Goal: Information Seeking & Learning: Learn about a topic

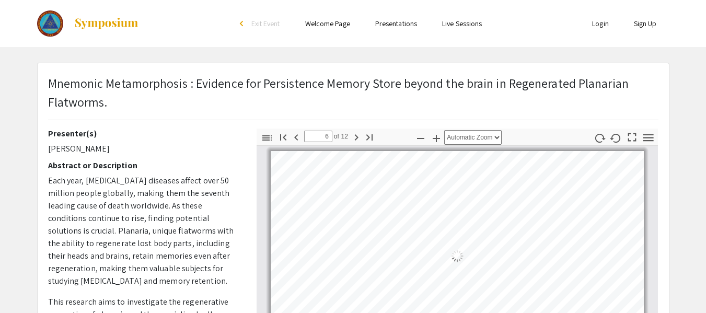
click at [706, 75] on html "Skip navigation arrow_back_ios Exit Event Welcome Page Presentations Live Sessi…" at bounding box center [353, 156] width 706 height 313
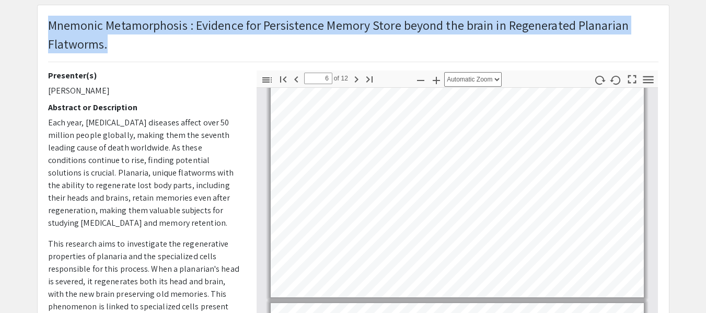
scroll to position [61, 0]
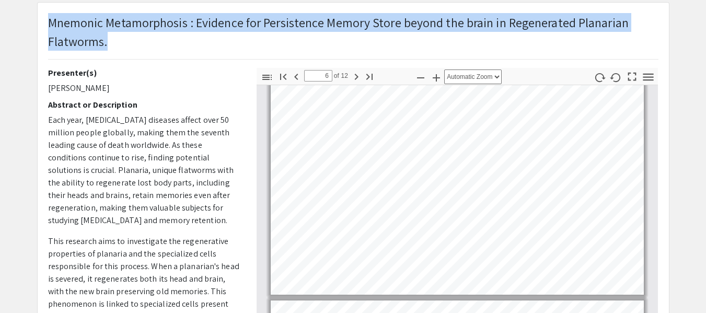
click at [284, 22] on p "Mnemonic Metamorphosis : Evidence for Persistence Memory Store beyond the brain…" at bounding box center [353, 32] width 611 height 38
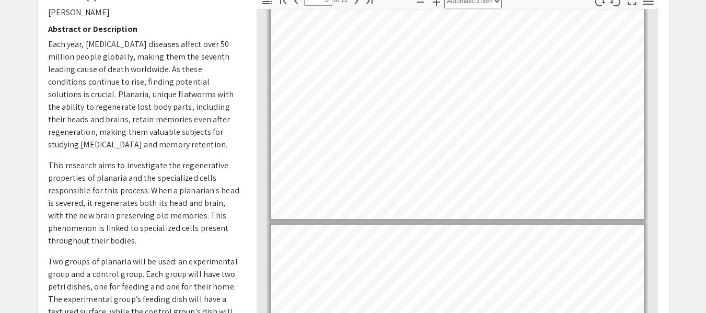
scroll to position [0, 0]
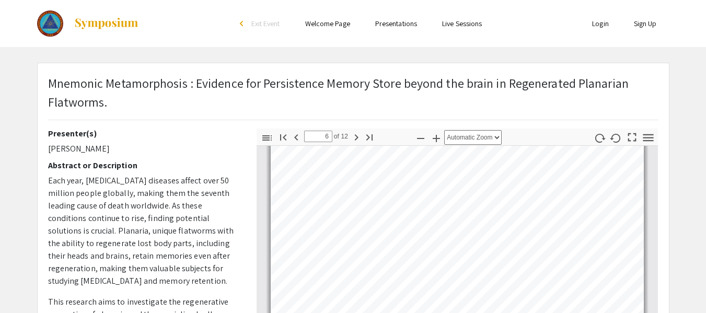
click at [261, 26] on span "Exit Event" at bounding box center [265, 23] width 29 height 9
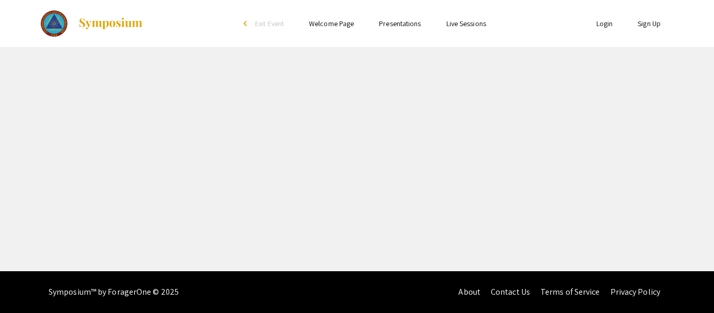
select select "custom"
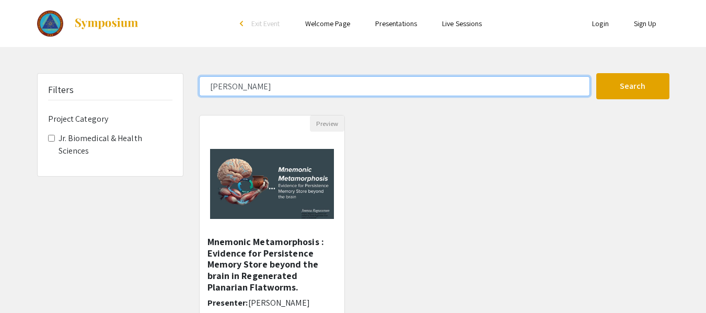
click at [333, 91] on input "[PERSON_NAME]" at bounding box center [394, 86] width 391 height 20
type input "j"
click at [597, 73] on button "Search" at bounding box center [633, 86] width 73 height 26
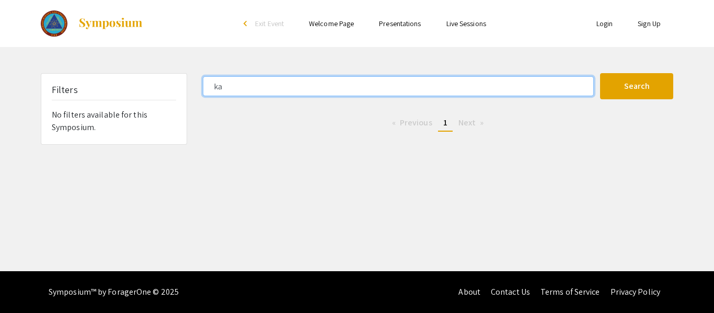
type input "k"
type input "[PERSON_NAME]"
click at [600, 73] on button "Search" at bounding box center [636, 86] width 73 height 26
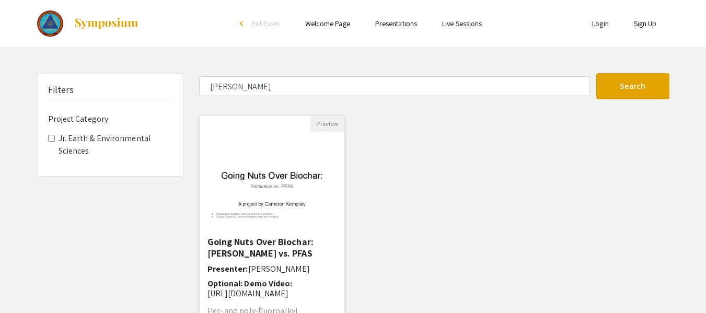
click at [262, 200] on img "Open Presentation <p>Going Nuts Over Biochar: Pistachios vs. PFAS</p>" at bounding box center [272, 184] width 145 height 91
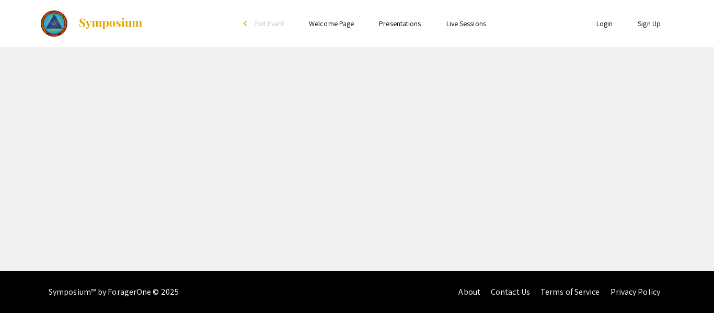
select select "custom"
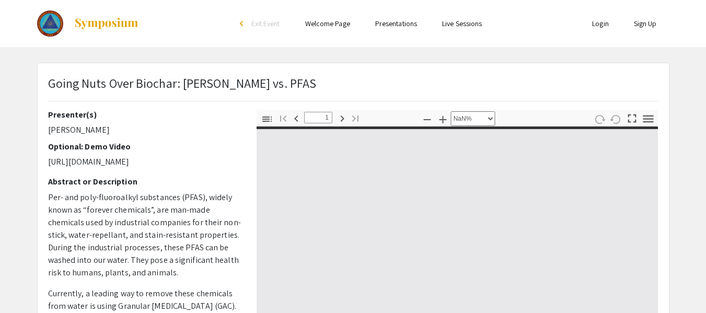
type input "0"
select select "custom"
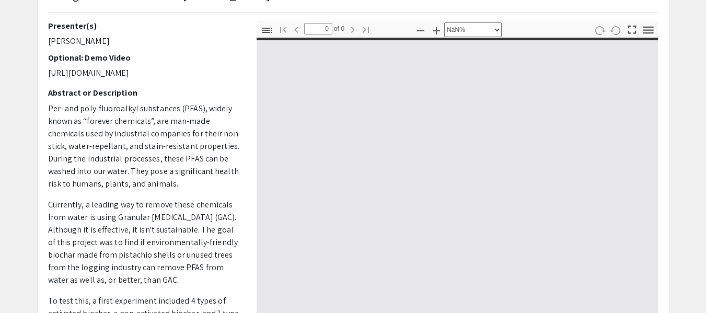
type input "1"
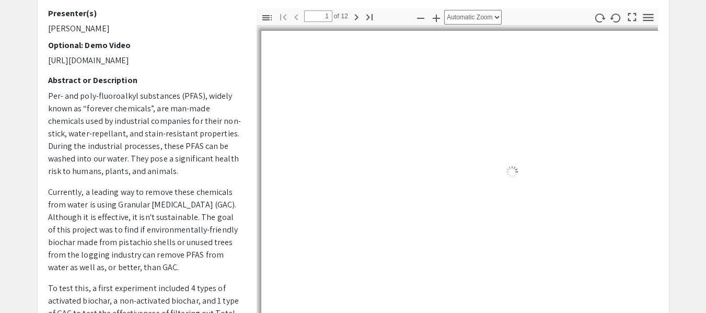
select select "auto"
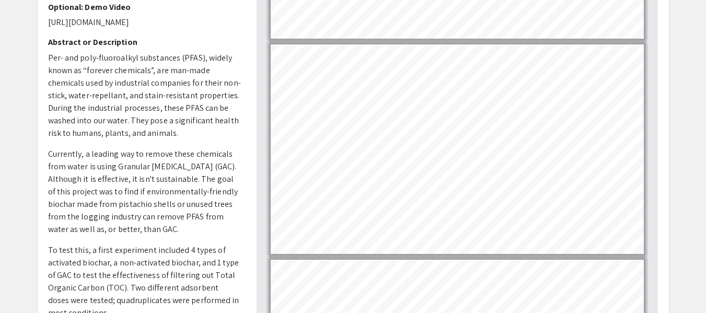
scroll to position [375, 0]
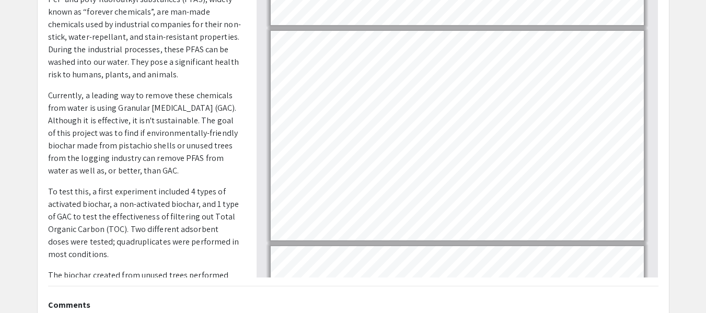
scroll to position [646, 0]
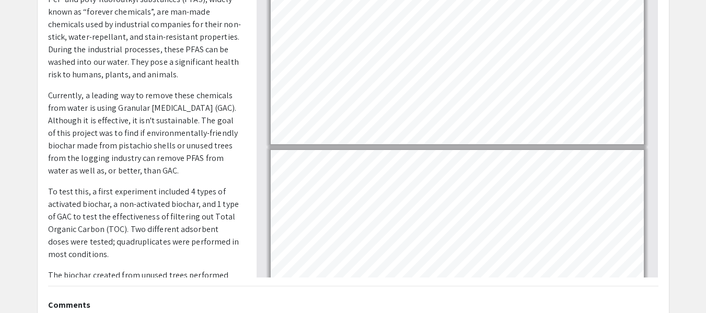
type input "1"
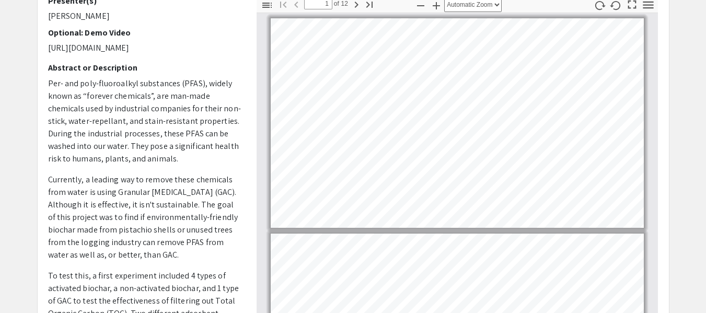
scroll to position [0, 0]
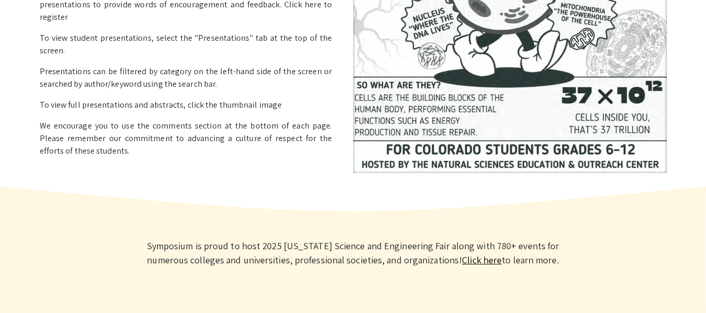
scroll to position [336, 0]
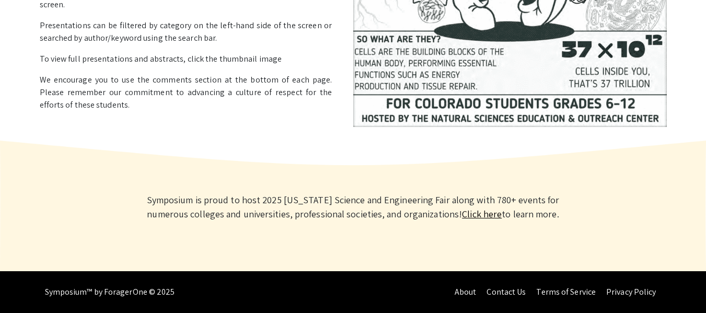
click at [466, 212] on link "Click here" at bounding box center [482, 214] width 40 height 12
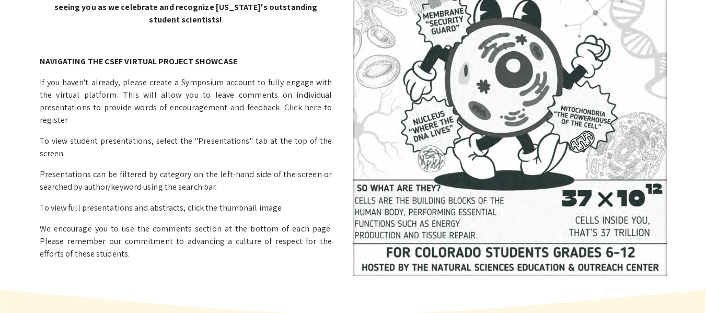
scroll to position [0, 0]
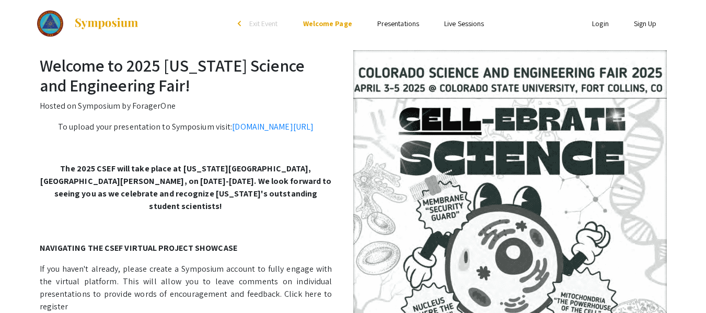
click at [395, 31] on ul "Skip navigation arrow_back_ios Exit Event Welcome Page Presentations Live Sessi…" at bounding box center [353, 23] width 209 height 47
click at [391, 25] on link "Presentations" at bounding box center [398, 23] width 42 height 9
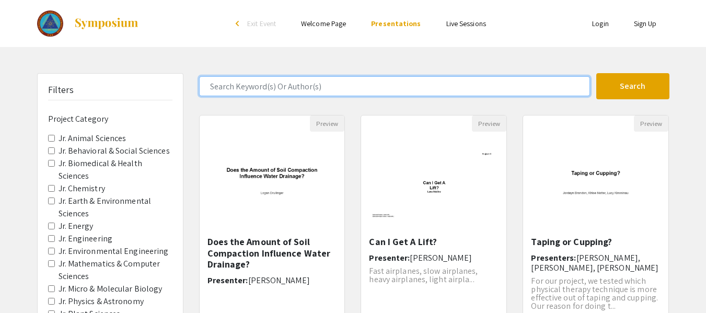
click at [349, 87] on input "Search Keyword(s) Or Author(s)" at bounding box center [394, 86] width 391 height 20
type input "ayush"
click at [597, 73] on button "Search" at bounding box center [633, 86] width 73 height 26
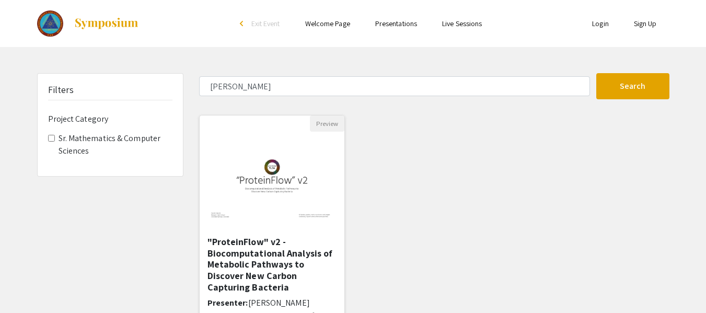
click at [282, 208] on img at bounding box center [272, 184] width 145 height 91
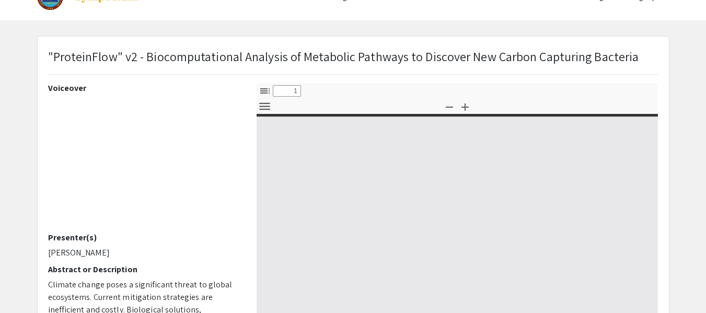
scroll to position [40, 0]
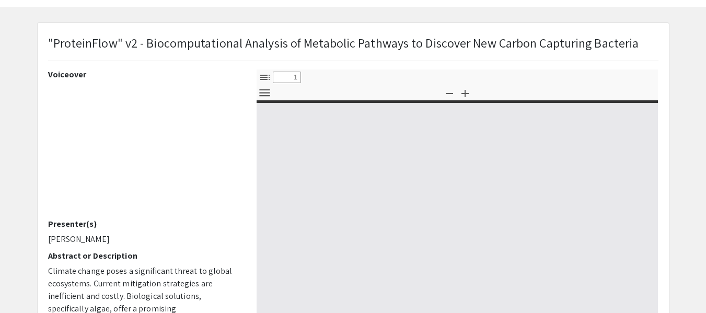
select select "custom"
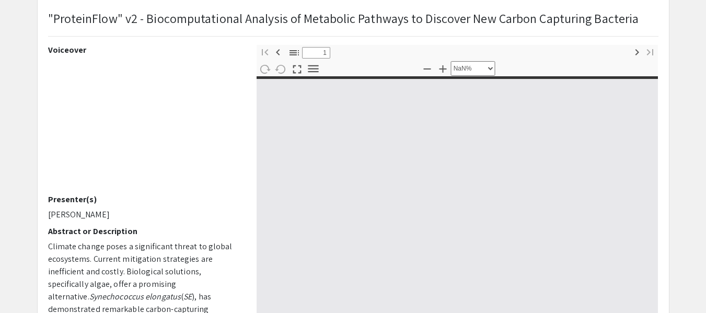
scroll to position [62, 0]
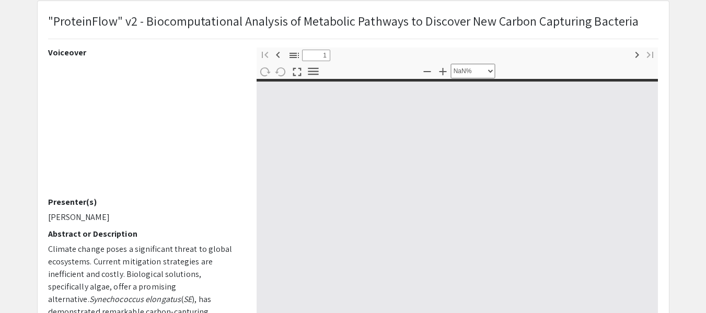
type input "0"
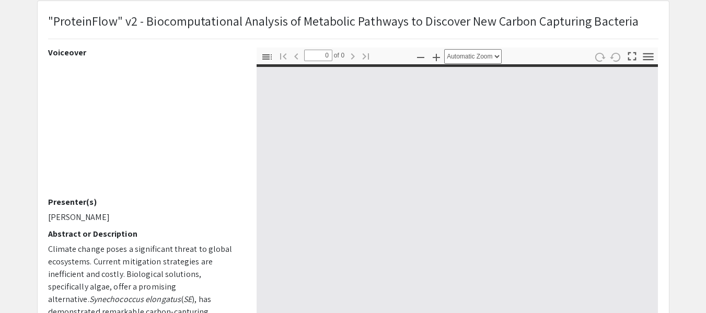
select select "custom"
type input "1"
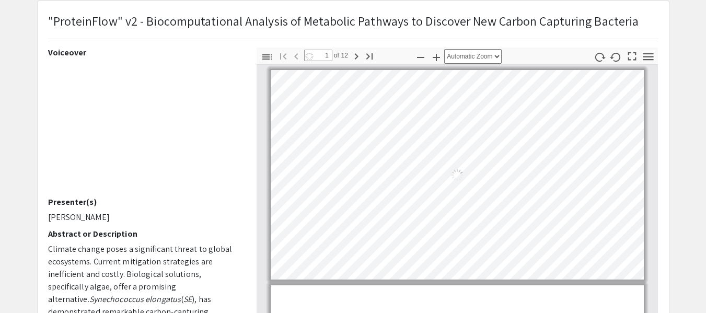
select select "auto"
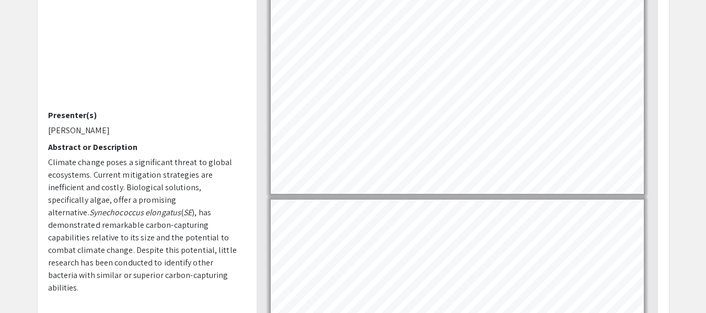
scroll to position [155, 0]
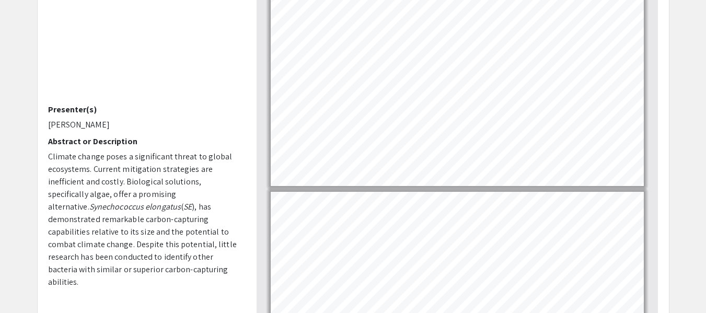
type input "12"
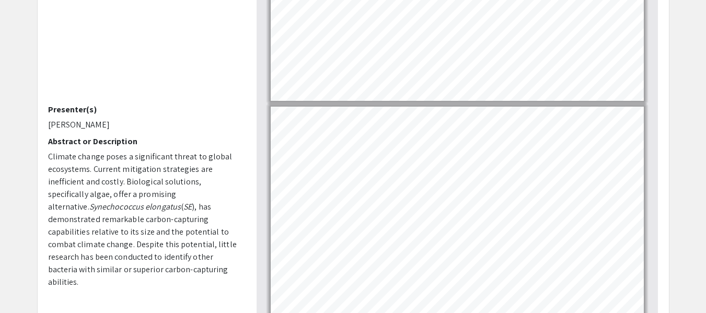
scroll to position [0, 0]
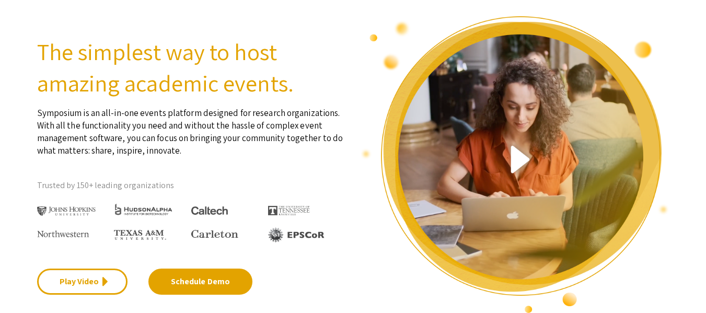
scroll to position [128, 0]
